Goal: Register for event/course

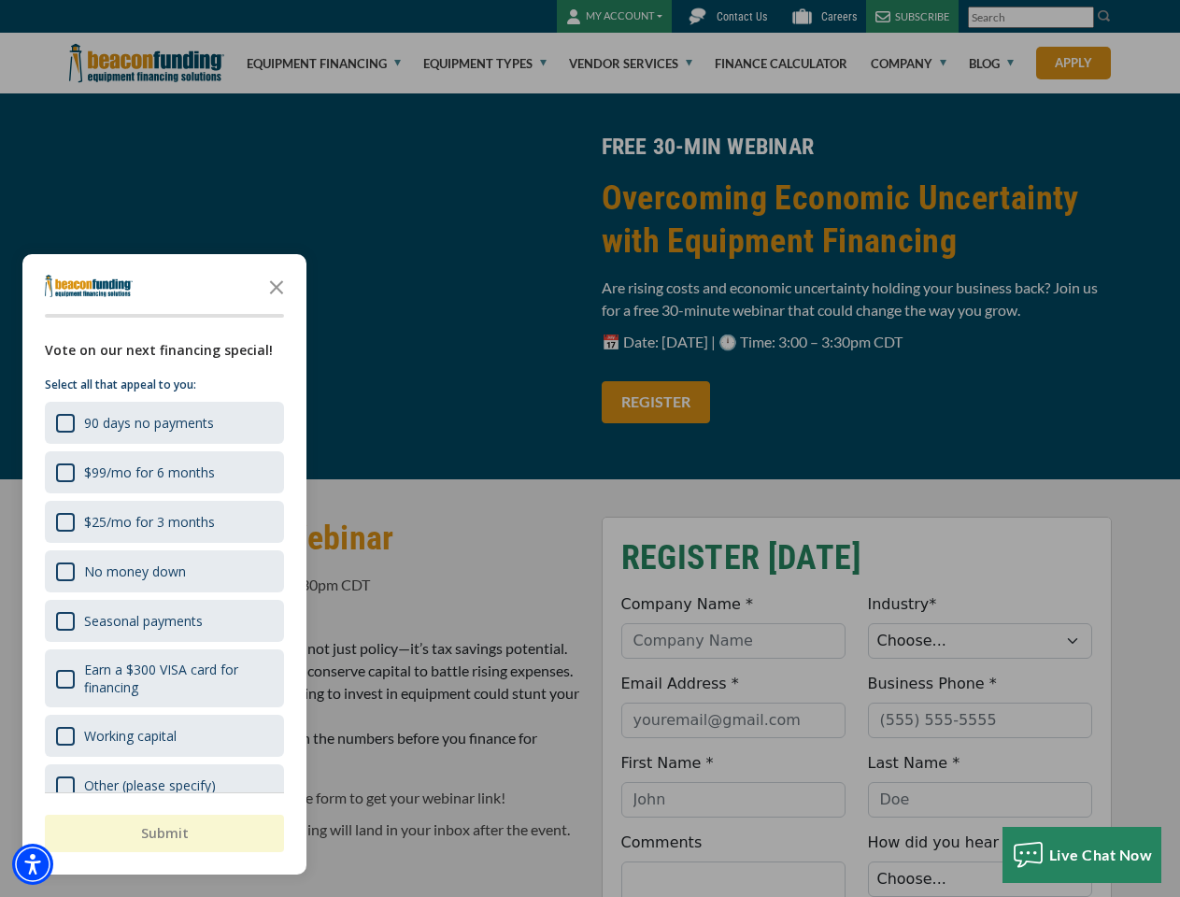
click at [590, 449] on div "button" at bounding box center [590, 448] width 1180 height 897
click at [33, 865] on img "Accessibility Menu" at bounding box center [32, 864] width 41 height 41
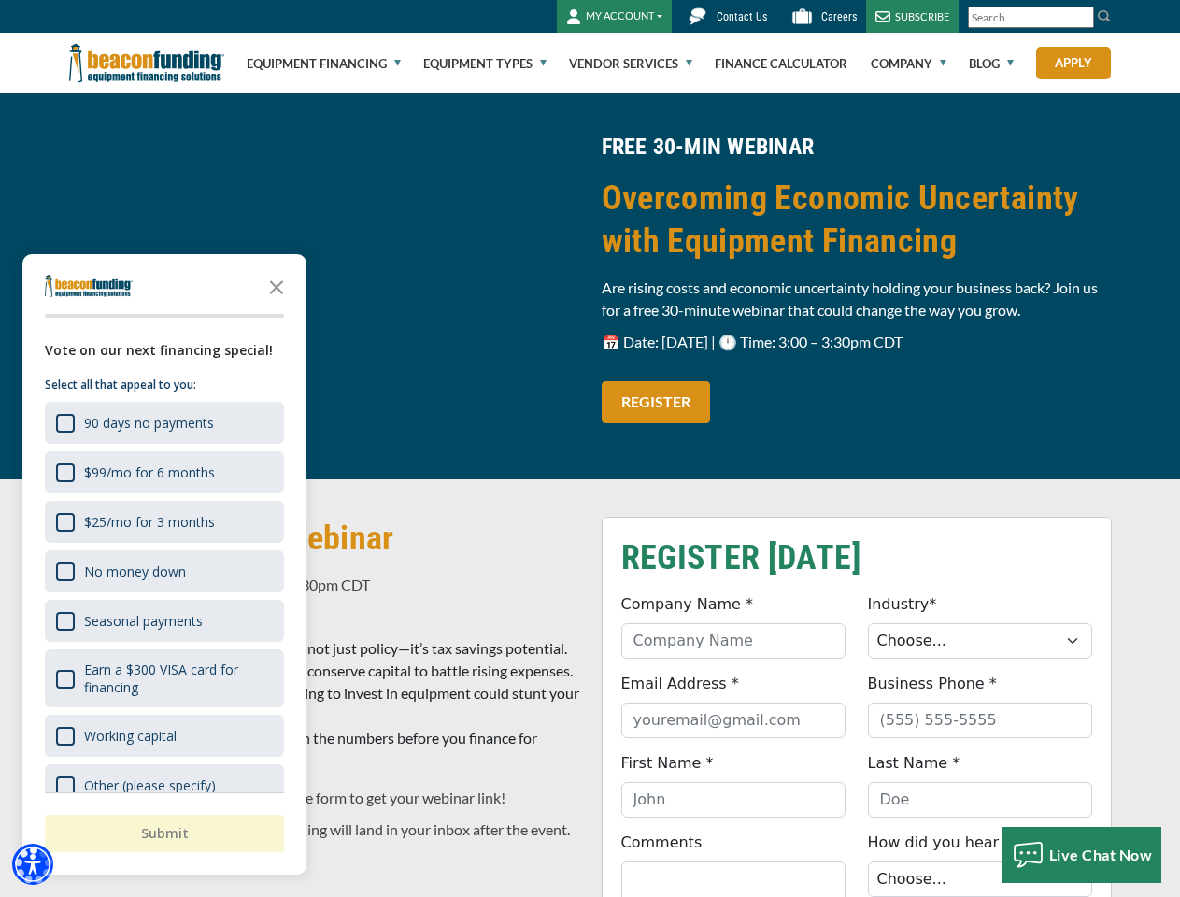
click at [590, 449] on body "Skip to main content Enable accessibility for low vision Open the accessibility…" at bounding box center [590, 448] width 1180 height 897
click at [277, 286] on body "Skip to main content Enable accessibility for low vision Open the accessibility…" at bounding box center [590, 448] width 1180 height 897
click at [163, 422] on body "Skip to main content Enable accessibility for low vision Open the accessibility…" at bounding box center [590, 448] width 1180 height 897
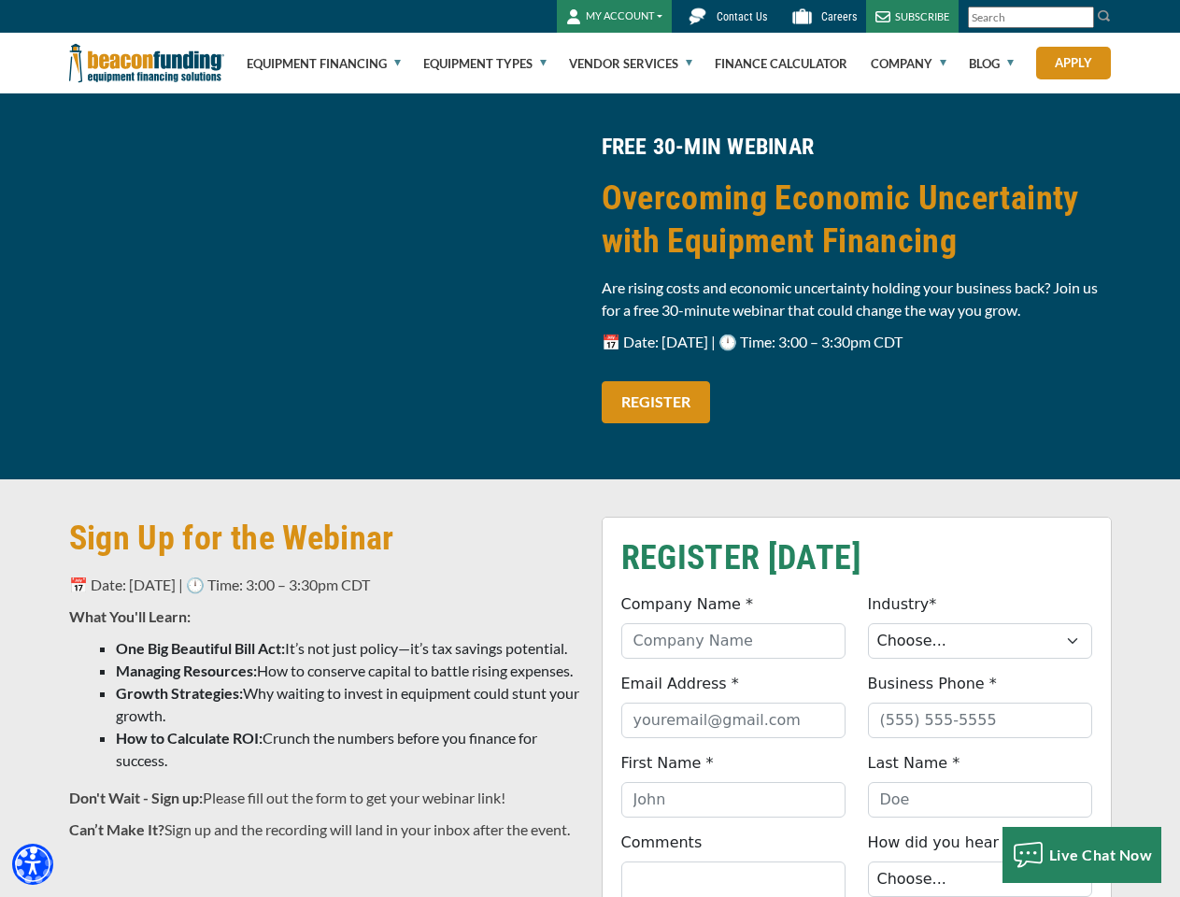
click at [163, 472] on body "Skip to main content Enable accessibility for low vision Open the accessibility…" at bounding box center [590, 448] width 1180 height 897
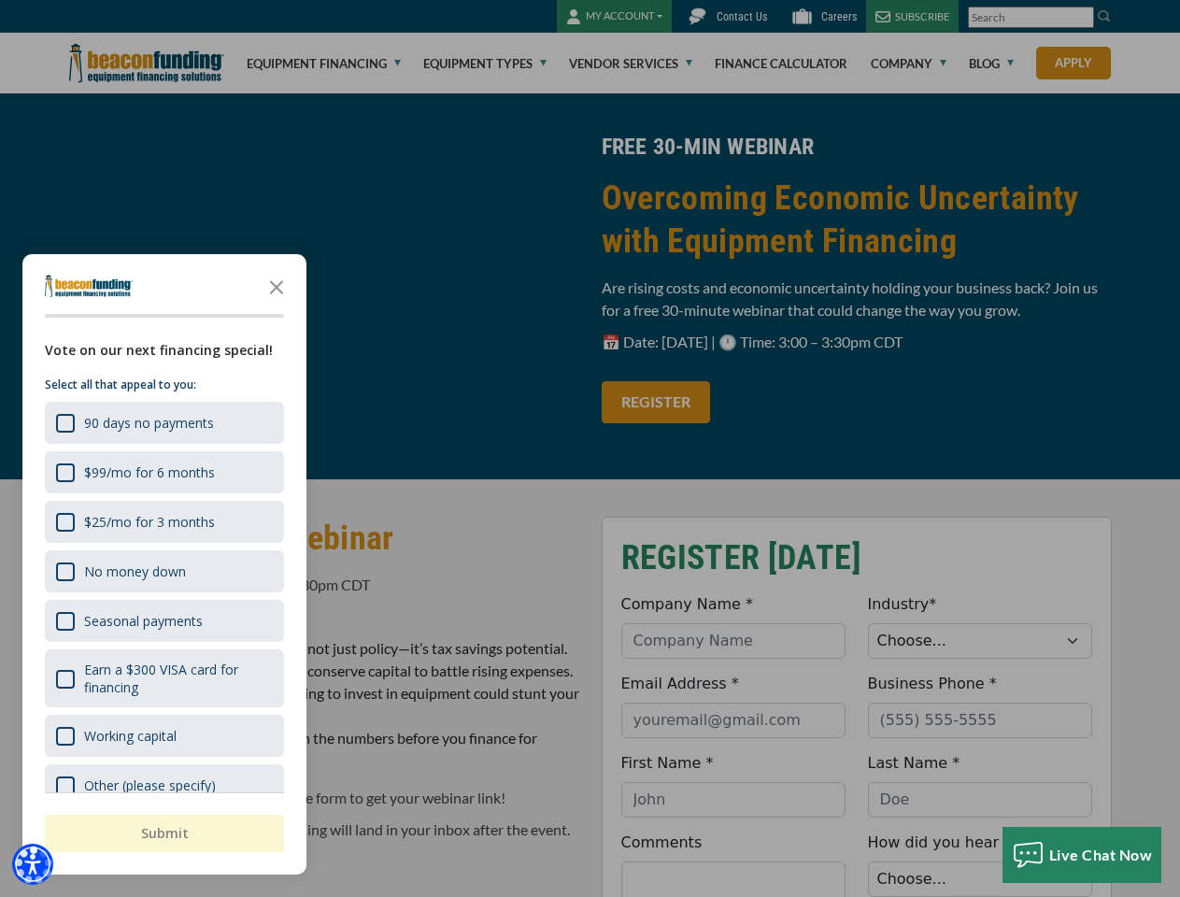
click at [163, 522] on body "Skip to main content Enable accessibility for low vision Open the accessibility…" at bounding box center [590, 448] width 1180 height 897
click at [163, 571] on body "Skip to main content Enable accessibility for low vision Open the accessibility…" at bounding box center [590, 448] width 1180 height 897
click at [163, 621] on body "Skip to main content Enable accessibility for low vision Open the accessibility…" at bounding box center [590, 448] width 1180 height 897
click at [163, 679] on body "Skip to main content Enable accessibility for low vision Open the accessibility…" at bounding box center [590, 448] width 1180 height 897
click at [733, 896] on html "Skip to main content Enable accessibility for low vision Open the accessibility…" at bounding box center [590, 448] width 1180 height 897
